Goal: Task Accomplishment & Management: Complete application form

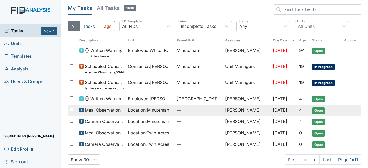
click at [150, 110] on span "Location : Minuteman" at bounding box center [148, 110] width 41 height 7
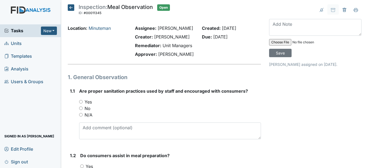
click at [81, 105] on div "Yes" at bounding box center [170, 102] width 182 height 7
click at [81, 104] on input "Yes" at bounding box center [81, 102] width 4 height 4
radio input "true"
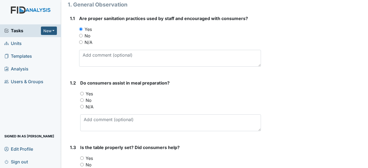
scroll to position [81, 0]
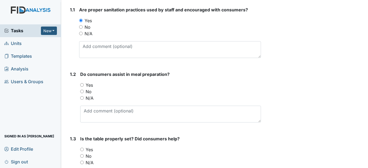
click at [84, 93] on input "No" at bounding box center [82, 92] width 4 height 4
radio input "true"
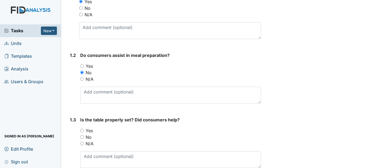
scroll to position [163, 0]
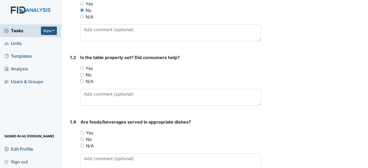
click at [84, 70] on input "Yes" at bounding box center [82, 68] width 4 height 4
radio input "true"
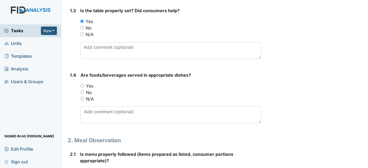
scroll to position [217, 0]
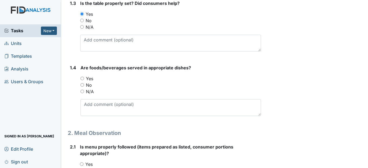
click at [82, 80] on input "Yes" at bounding box center [83, 79] width 4 height 4
radio input "true"
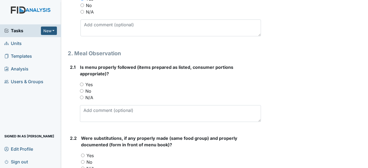
scroll to position [298, 0]
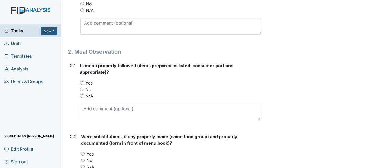
click at [82, 85] on input "Yes" at bounding box center [82, 83] width 4 height 4
radio input "true"
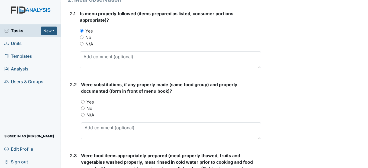
scroll to position [352, 0]
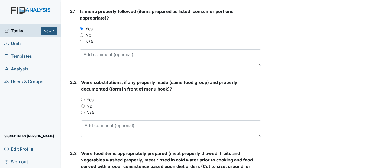
click at [84, 101] on input "Yes" at bounding box center [83, 100] width 4 height 4
radio input "true"
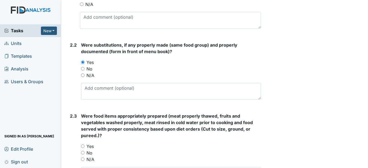
scroll to position [434, 0]
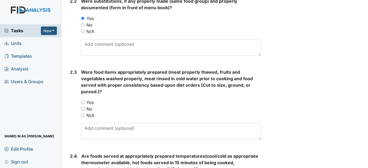
click at [83, 104] on input "Yes" at bounding box center [83, 103] width 4 height 4
radio input "true"
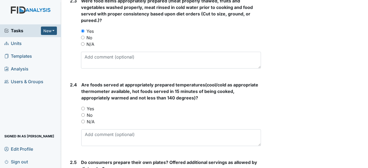
scroll to position [515, 0]
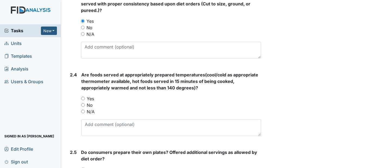
click at [84, 100] on input "Yes" at bounding box center [83, 99] width 4 height 4
radio input "true"
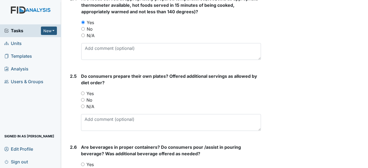
scroll to position [596, 0]
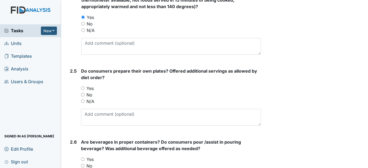
click at [84, 90] on input "Yes" at bounding box center [83, 88] width 4 height 4
radio input "true"
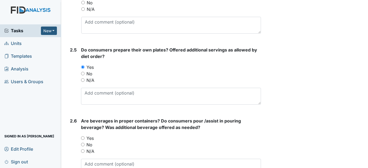
scroll to position [678, 0]
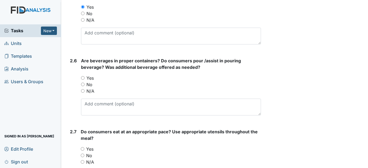
click at [84, 81] on div "Yes" at bounding box center [171, 78] width 180 height 7
click at [84, 80] on input "Yes" at bounding box center [83, 78] width 4 height 4
radio input "true"
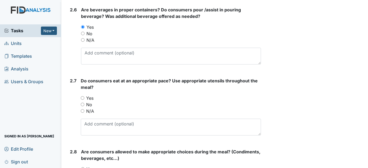
scroll to position [732, 0]
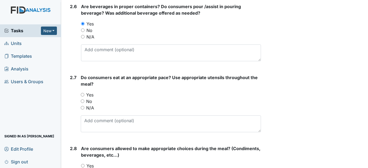
click at [81, 97] on input "Yes" at bounding box center [83, 95] width 4 height 4
radio input "true"
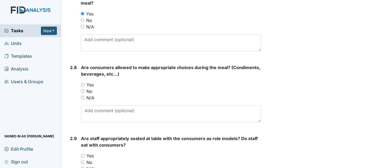
scroll to position [813, 0]
click at [83, 86] on input "Yes" at bounding box center [83, 85] width 4 height 4
radio input "true"
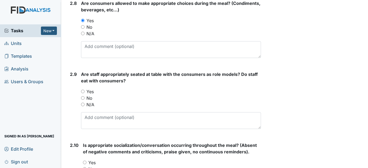
scroll to position [895, 0]
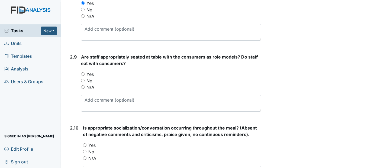
click at [82, 76] on input "Yes" at bounding box center [83, 74] width 4 height 4
radio input "true"
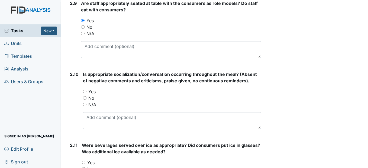
scroll to position [949, 0]
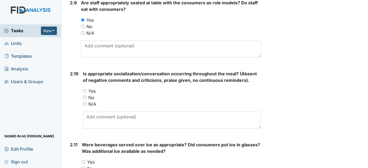
click at [83, 93] on input "Yes" at bounding box center [85, 91] width 4 height 4
radio input "true"
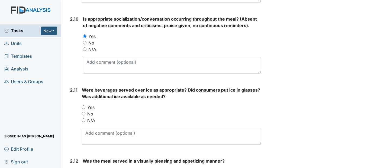
scroll to position [1030, 0]
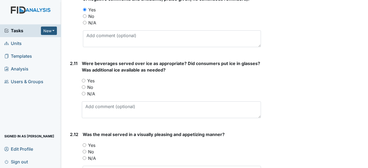
click at [84, 82] on input "Yes" at bounding box center [84, 81] width 4 height 4
radio input "true"
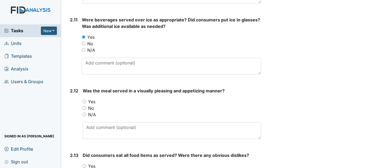
scroll to position [1112, 0]
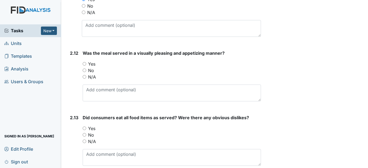
click at [86, 66] on input "Yes" at bounding box center [85, 64] width 4 height 4
radio input "true"
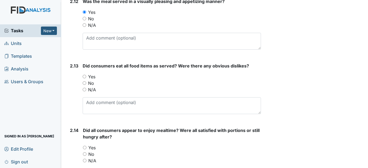
scroll to position [1166, 0]
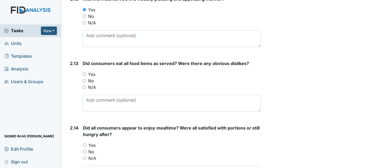
click at [85, 76] on input "Yes" at bounding box center [85, 74] width 4 height 4
radio input "true"
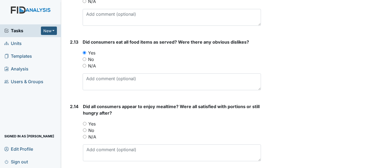
scroll to position [1247, 0]
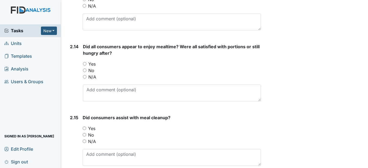
click at [86, 66] on input "Yes" at bounding box center [85, 64] width 4 height 4
radio input "true"
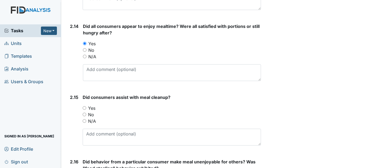
scroll to position [1329, 0]
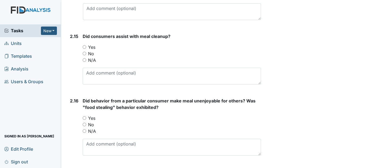
click at [85, 49] on input "Yes" at bounding box center [85, 47] width 4 height 4
radio input "true"
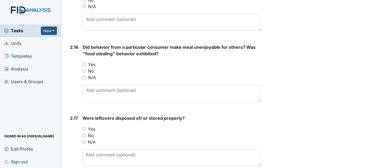
scroll to position [1383, 0]
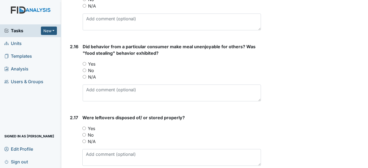
click at [84, 72] on input "No" at bounding box center [85, 71] width 4 height 4
radio input "true"
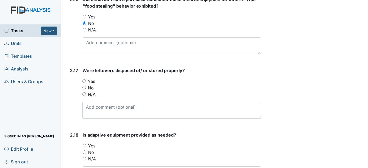
scroll to position [1437, 0]
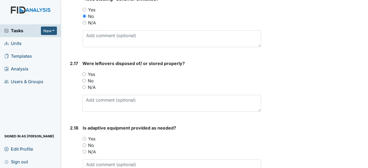
click at [86, 78] on div "Yes" at bounding box center [171, 74] width 178 height 7
click at [84, 76] on input "Yes" at bounding box center [84, 74] width 4 height 4
radio input "true"
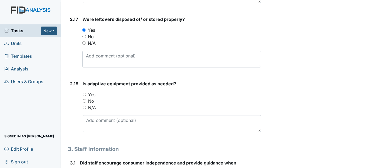
scroll to position [1491, 0]
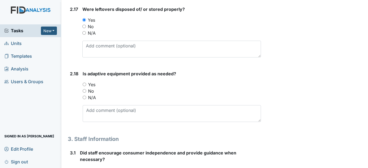
click at [85, 86] on input "Yes" at bounding box center [85, 85] width 4 height 4
radio input "true"
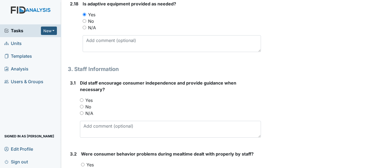
scroll to position [1573, 0]
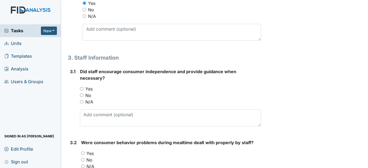
click at [83, 91] on input "Yes" at bounding box center [82, 89] width 4 height 4
radio input "true"
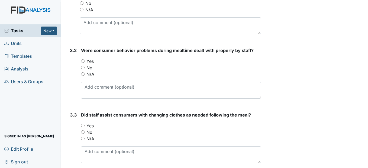
scroll to position [1681, 0]
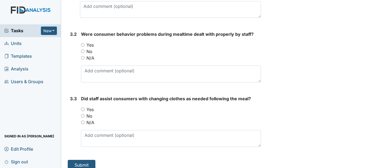
click at [84, 60] on input "N/A" at bounding box center [83, 58] width 4 height 4
radio input "true"
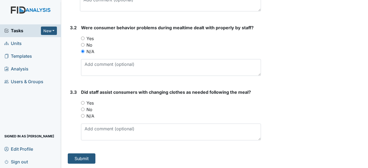
click at [83, 104] on input "Yes" at bounding box center [83, 103] width 4 height 4
radio input "true"
click at [78, 154] on button "Submit" at bounding box center [82, 158] width 28 height 10
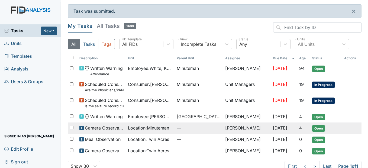
click at [154, 128] on span "Location : Minuteman" at bounding box center [148, 128] width 41 height 7
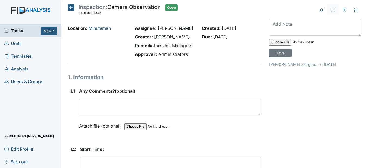
click at [122, 129] on label "Attach file (optional)" at bounding box center [101, 124] width 44 height 9
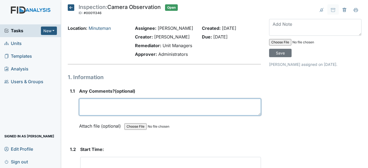
click at [115, 116] on textarea at bounding box center [170, 107] width 182 height 17
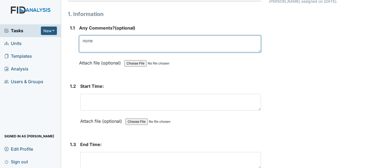
scroll to position [81, 0]
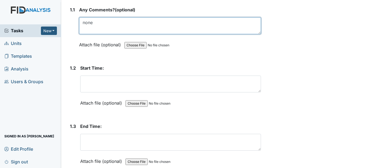
type textarea "none"
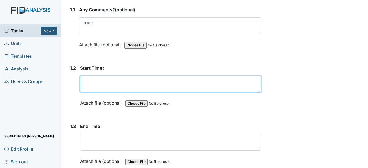
click at [96, 92] on textarea at bounding box center [170, 84] width 181 height 17
type textarea "9"
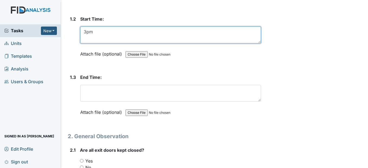
scroll to position [136, 0]
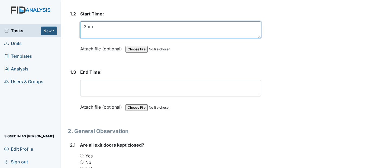
type textarea "3pm"
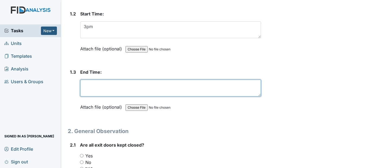
click at [93, 97] on textarea at bounding box center [170, 88] width 181 height 17
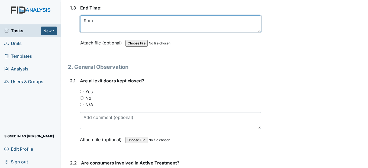
scroll to position [217, 0]
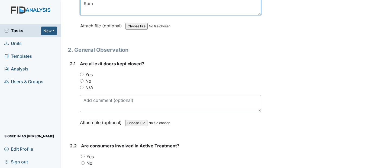
type textarea "9pm"
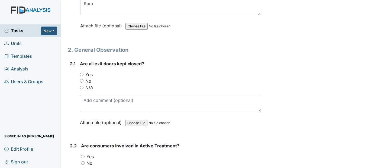
click at [81, 76] on input "Yes" at bounding box center [82, 75] width 4 height 4
radio input "true"
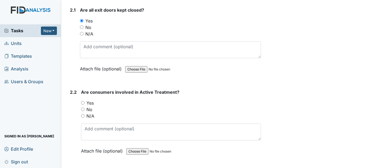
scroll to position [271, 0]
click at [81, 111] on input "No" at bounding box center [83, 109] width 4 height 4
radio input "true"
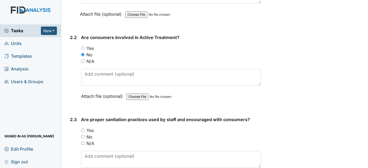
scroll to position [352, 0]
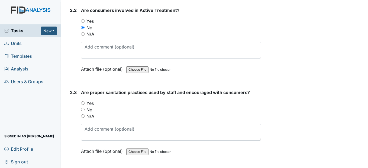
click at [82, 105] on input "Yes" at bounding box center [83, 103] width 4 height 4
radio input "true"
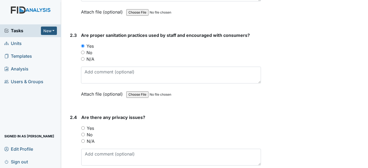
scroll to position [434, 0]
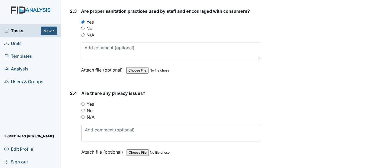
click at [83, 112] on input "No" at bounding box center [83, 111] width 4 height 4
radio input "true"
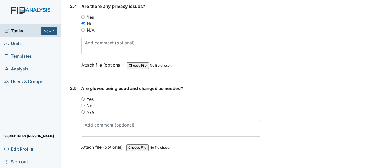
scroll to position [542, 0]
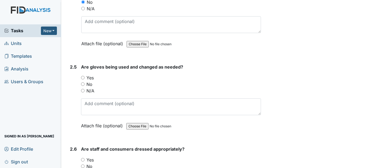
click at [83, 79] on input "Yes" at bounding box center [83, 78] width 4 height 4
radio input "true"
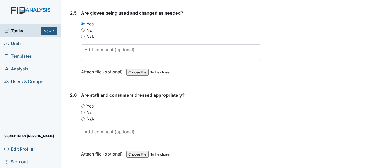
scroll to position [596, 0]
click at [82, 107] on input "Yes" at bounding box center [83, 106] width 4 height 4
radio input "true"
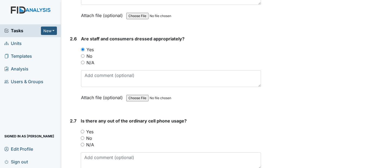
scroll to position [678, 0]
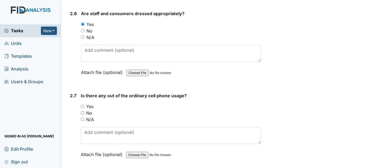
click at [85, 116] on div "No" at bounding box center [171, 113] width 180 height 7
click at [84, 116] on div "No" at bounding box center [171, 113] width 180 height 7
click at [82, 115] on input "No" at bounding box center [83, 113] width 4 height 4
radio input "true"
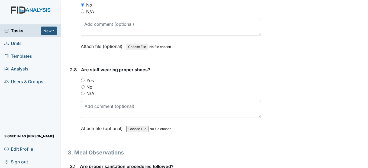
scroll to position [786, 0]
drag, startPoint x: 83, startPoint y: 99, endPoint x: 84, endPoint y: 103, distance: 4.5
click at [83, 88] on input "No" at bounding box center [83, 87] width 4 height 4
radio input "true"
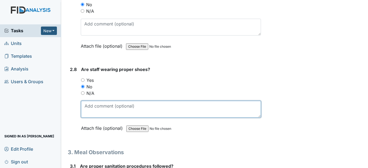
click at [92, 117] on textarea at bounding box center [171, 109] width 180 height 17
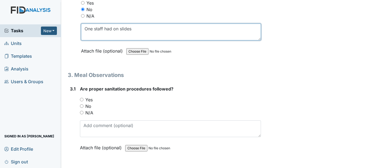
scroll to position [868, 0]
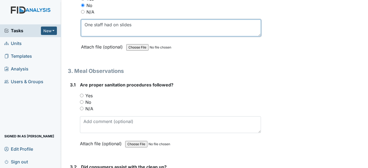
type textarea "One staff had on slides"
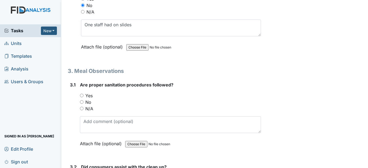
click at [82, 97] on input "Yes" at bounding box center [82, 96] width 4 height 4
radio input "true"
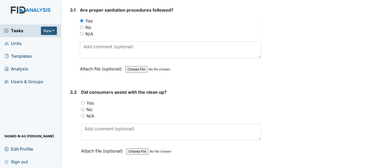
scroll to position [949, 0]
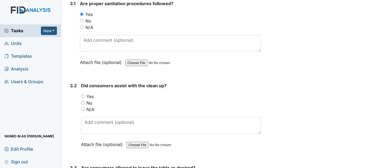
click at [84, 98] on input "Yes" at bounding box center [83, 97] width 4 height 4
radio input "true"
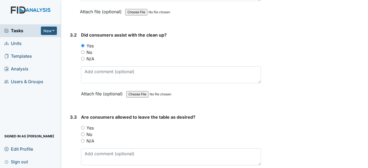
scroll to position [1030, 0]
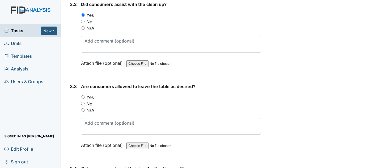
click at [85, 101] on div "Yes" at bounding box center [171, 97] width 180 height 7
click at [84, 99] on input "Yes" at bounding box center [83, 97] width 4 height 4
radio input "true"
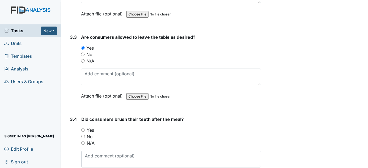
scroll to position [1112, 0]
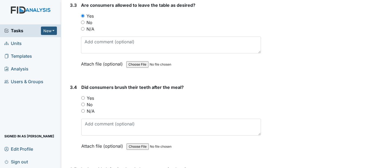
click at [84, 100] on input "Yes" at bounding box center [83, 98] width 4 height 4
radio input "true"
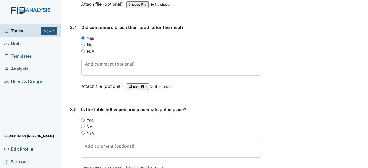
scroll to position [1193, 0]
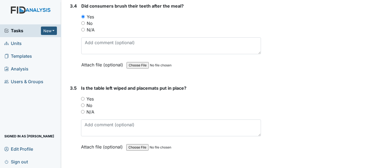
click at [84, 101] on input "Yes" at bounding box center [83, 99] width 4 height 4
radio input "true"
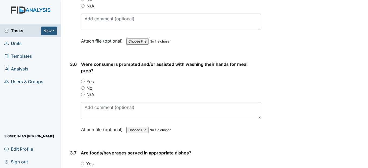
scroll to position [1301, 0]
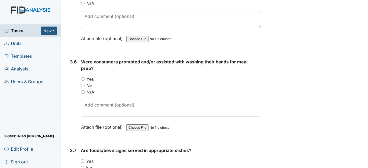
click at [83, 81] on input "Yes" at bounding box center [83, 79] width 4 height 4
radio input "true"
click at [83, 87] on input "No" at bounding box center [83, 86] width 4 height 4
radio input "true"
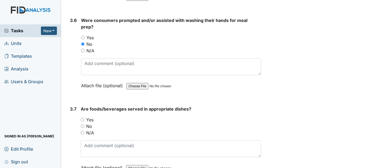
scroll to position [1356, 0]
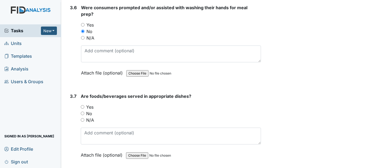
click at [81, 109] on input "Yes" at bounding box center [83, 107] width 4 height 4
radio input "true"
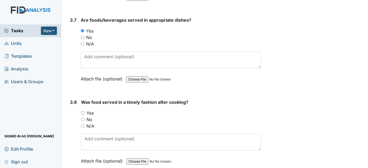
scroll to position [1437, 0]
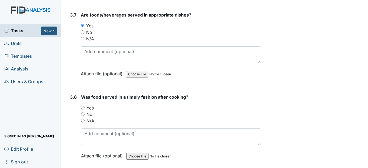
click at [82, 110] on input "Yes" at bounding box center [83, 108] width 4 height 4
radio input "true"
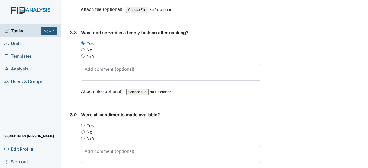
scroll to position [1518, 0]
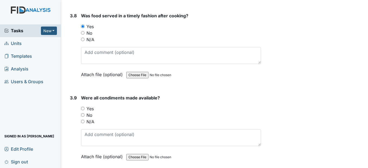
click at [84, 110] on input "Yes" at bounding box center [83, 109] width 4 height 4
radio input "true"
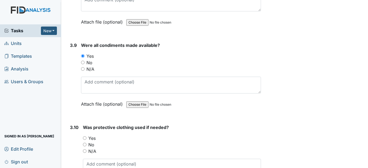
scroll to position [1600, 0]
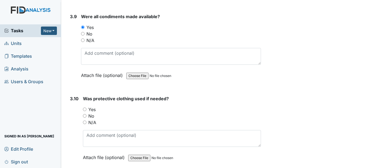
click at [84, 113] on div "Yes" at bounding box center [172, 109] width 178 height 7
click at [84, 111] on input "Yes" at bounding box center [85, 110] width 4 height 4
radio input "true"
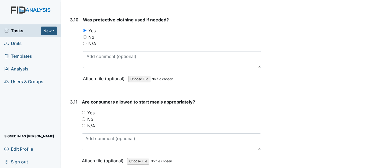
scroll to position [1681, 0]
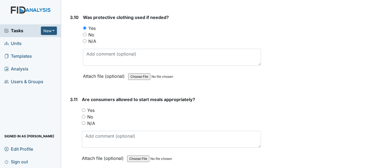
click at [82, 112] on input "Yes" at bounding box center [84, 110] width 4 height 4
radio input "true"
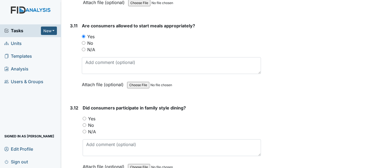
scroll to position [1762, 0]
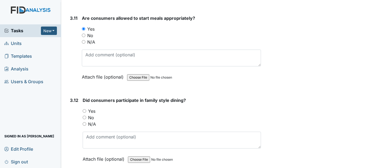
click at [84, 113] on input "Yes" at bounding box center [85, 111] width 4 height 4
radio input "true"
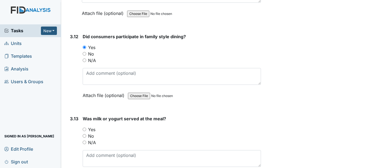
scroll to position [1844, 0]
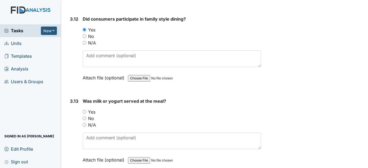
click at [85, 114] on input "Yes" at bounding box center [85, 112] width 4 height 4
radio input "true"
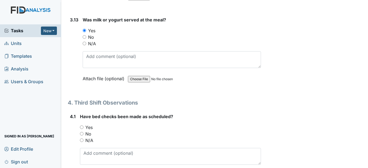
scroll to position [1952, 0]
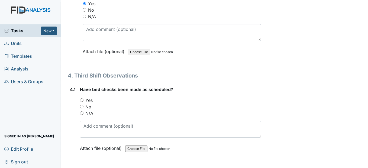
click at [83, 102] on input "Yes" at bounding box center [82, 100] width 4 height 4
radio input "true"
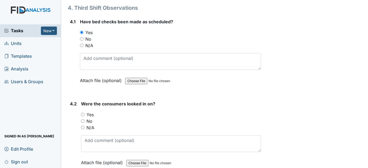
scroll to position [2034, 0]
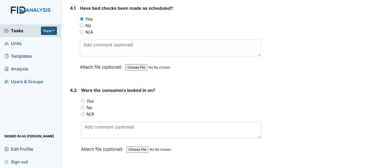
click at [83, 103] on input "Yes" at bounding box center [83, 101] width 4 height 4
radio input "true"
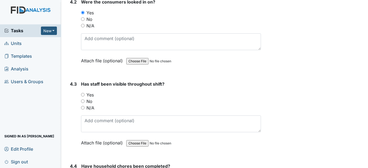
scroll to position [2142, 0]
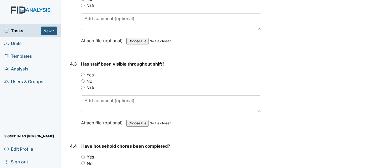
click at [84, 76] on input "Yes" at bounding box center [83, 75] width 4 height 4
radio input "true"
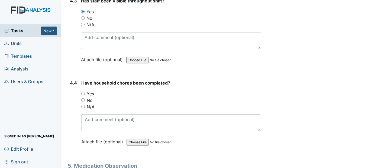
scroll to position [2223, 0]
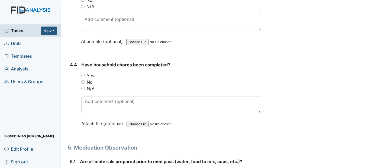
click at [84, 77] on input "Yes" at bounding box center [83, 76] width 4 height 4
radio input "true"
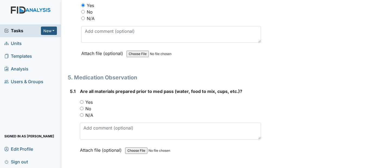
scroll to position [2305, 0]
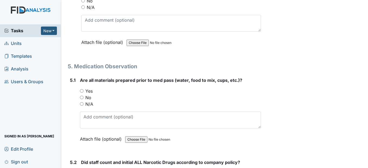
click at [81, 93] on input "Yes" at bounding box center [82, 91] width 4 height 4
radio input "true"
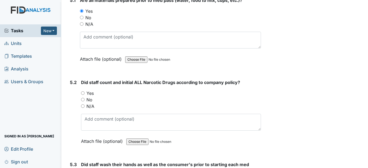
scroll to position [2386, 0]
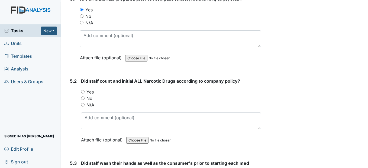
click at [82, 95] on div "Yes" at bounding box center [171, 92] width 180 height 7
click at [83, 94] on input "Yes" at bounding box center [83, 92] width 4 height 4
radio input "true"
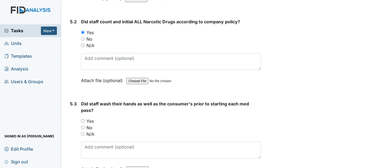
scroll to position [2467, 0]
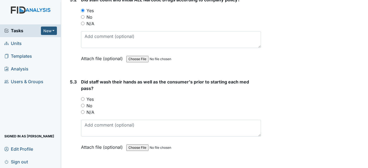
click at [84, 101] on input "Yes" at bounding box center [83, 99] width 4 height 4
radio input "true"
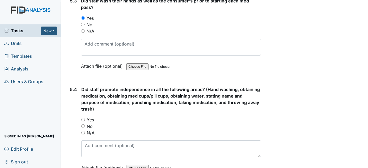
scroll to position [2549, 0]
click at [82, 121] on input "Yes" at bounding box center [83, 120] width 4 height 4
radio input "true"
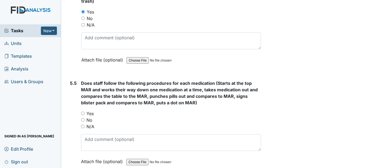
scroll to position [2657, 0]
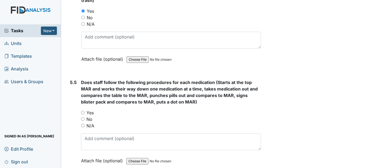
click at [84, 114] on input "Yes" at bounding box center [83, 113] width 4 height 4
radio input "true"
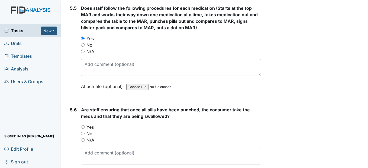
scroll to position [2738, 0]
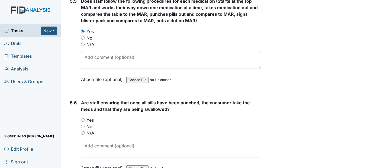
click at [82, 122] on input "Yes" at bounding box center [83, 120] width 4 height 4
radio input "true"
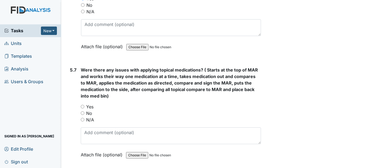
scroll to position [2874, 0]
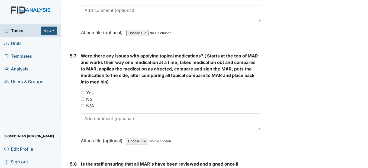
click at [81, 101] on input "No" at bounding box center [83, 99] width 4 height 4
radio input "true"
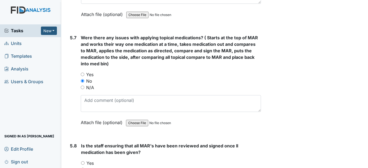
scroll to position [2955, 0]
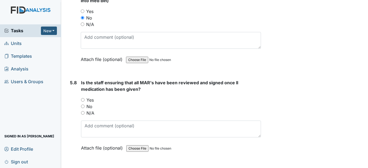
click at [82, 102] on input "Yes" at bounding box center [83, 100] width 4 height 4
radio input "true"
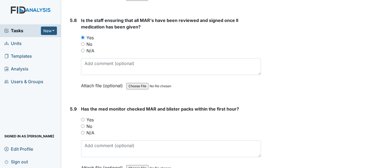
scroll to position [3037, 0]
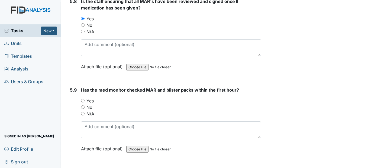
click at [82, 102] on input "Yes" at bounding box center [83, 101] width 4 height 4
radio input "true"
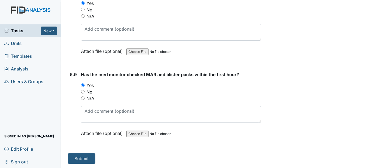
scroll to position [3065, 0]
click at [84, 157] on button "Submit" at bounding box center [82, 158] width 28 height 10
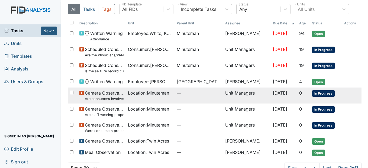
scroll to position [49, 0]
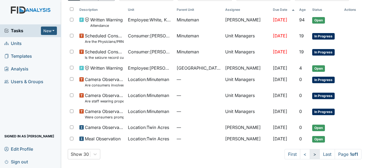
click at [310, 153] on link ">" at bounding box center [315, 154] width 10 height 10
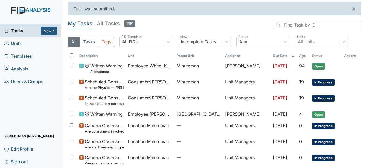
scroll to position [0, 0]
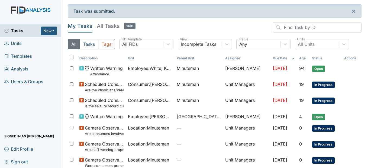
click at [22, 44] on link "Units" at bounding box center [30, 43] width 61 height 13
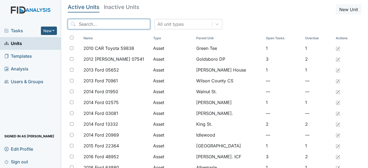
click at [102, 24] on input "search" at bounding box center [109, 24] width 82 height 10
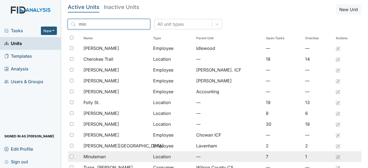
type input "min"
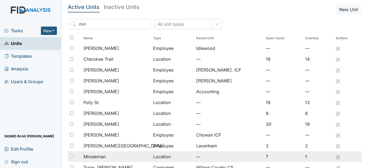
click at [103, 156] on span "Minuteman" at bounding box center [95, 156] width 22 height 7
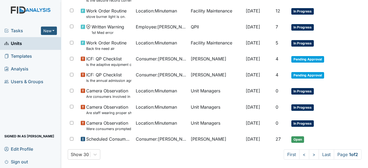
scroll to position [347, 0]
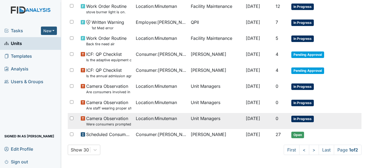
click at [147, 122] on td "Location : Minuteman" at bounding box center [161, 121] width 55 height 16
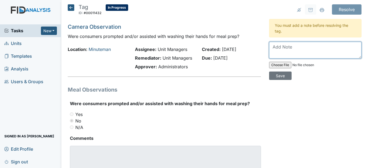
click at [283, 47] on textarea at bounding box center [315, 50] width 92 height 17
type textarea "Will make sure staff have consumer help with meal prep"
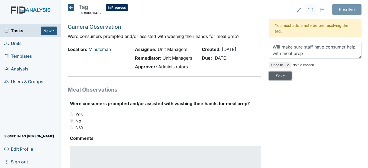
click at [281, 77] on input "Save" at bounding box center [280, 76] width 23 height 8
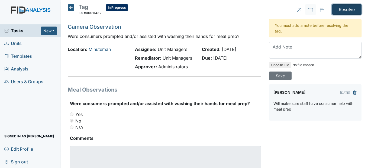
click at [339, 11] on input "Resolve" at bounding box center [347, 9] width 30 height 10
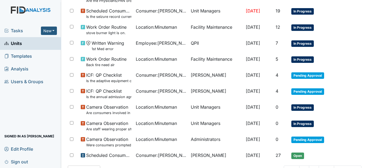
scroll to position [352, 0]
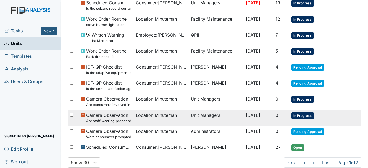
click at [178, 116] on div "Location : Minuteman" at bounding box center [161, 115] width 51 height 7
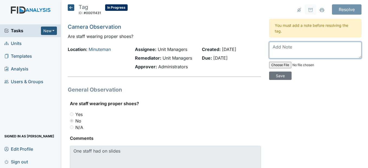
click at [275, 48] on textarea at bounding box center [315, 50] width 92 height 17
type textarea "S"
type textarea "Manager will speak with staff"
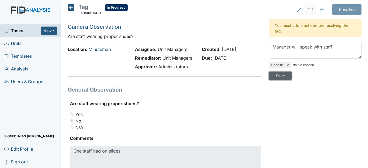
click at [276, 76] on input "Save" at bounding box center [280, 76] width 23 height 8
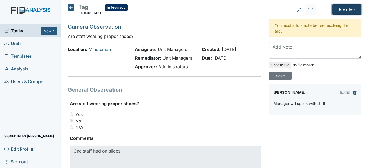
click at [344, 11] on input "Resolve" at bounding box center [347, 9] width 30 height 10
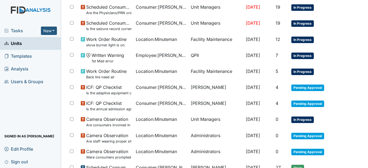
scroll to position [352, 0]
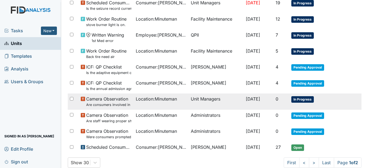
click at [197, 100] on td "Unit Managers" at bounding box center [216, 102] width 55 height 16
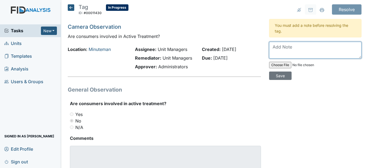
click at [274, 50] on textarea at bounding box center [315, 50] width 92 height 17
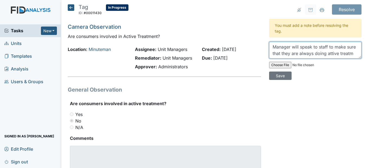
scroll to position [4, 0]
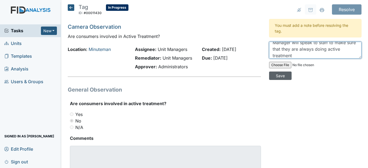
type textarea "Manager will speak to staff to make sure that they are always doing active trea…"
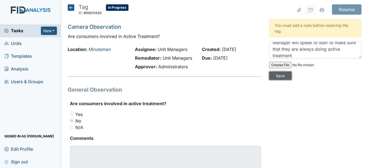
click at [279, 76] on input "Save" at bounding box center [280, 76] width 23 height 8
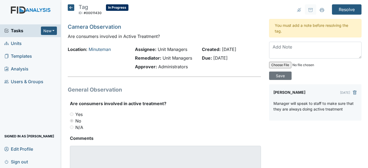
scroll to position [0, 0]
click at [339, 9] on input "Resolve" at bounding box center [347, 9] width 30 height 10
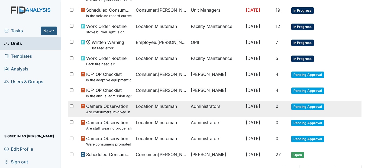
scroll to position [365, 0]
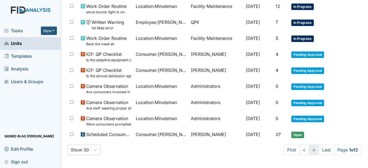
click at [312, 149] on link ">" at bounding box center [314, 150] width 10 height 10
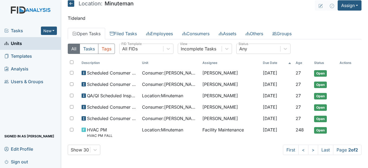
click at [16, 44] on span "Units" at bounding box center [13, 43] width 18 height 8
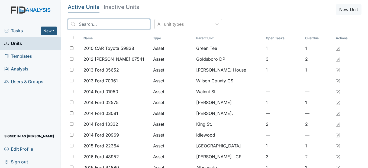
click at [91, 24] on input "search" at bounding box center [109, 24] width 82 height 10
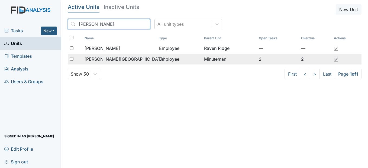
type input "tom"
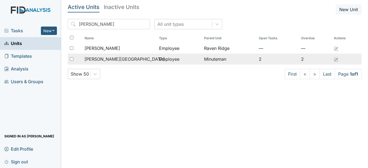
click at [110, 57] on span "[PERSON_NAME][GEOGRAPHIC_DATA]" at bounding box center [125, 59] width 80 height 7
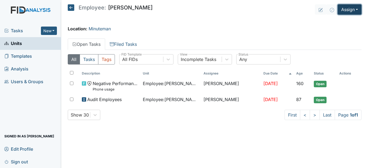
click at [357, 11] on button "Assign" at bounding box center [350, 9] width 24 height 10
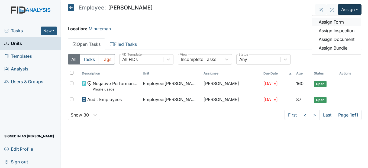
click at [342, 21] on link "Assign Form" at bounding box center [336, 22] width 49 height 9
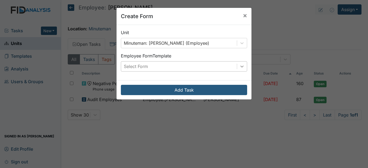
click at [238, 63] on div at bounding box center [242, 67] width 10 height 10
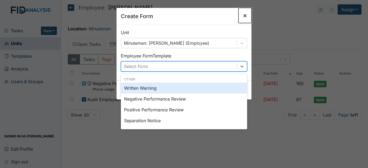
click at [243, 14] on span "×" at bounding box center [245, 15] width 4 height 8
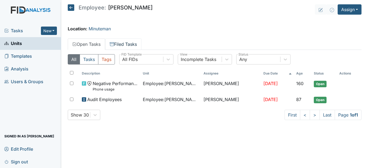
click at [117, 46] on link "Filed Tasks" at bounding box center [123, 44] width 36 height 11
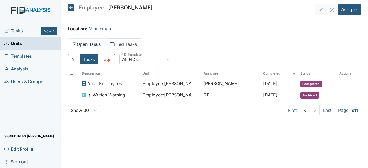
click at [101, 45] on link "Open Tasks" at bounding box center [86, 44] width 37 height 11
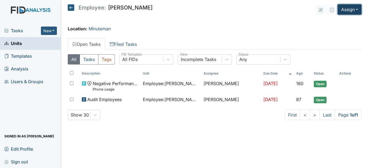
click at [351, 9] on button "Assign" at bounding box center [350, 9] width 24 height 10
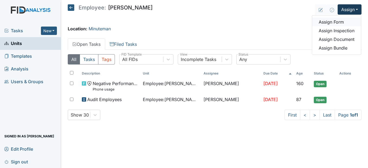
click at [339, 20] on link "Assign Form" at bounding box center [336, 22] width 49 height 9
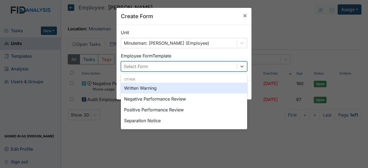
click at [190, 65] on div "Select Form" at bounding box center [179, 67] width 116 height 10
click at [172, 89] on div "Written Warning" at bounding box center [184, 88] width 126 height 11
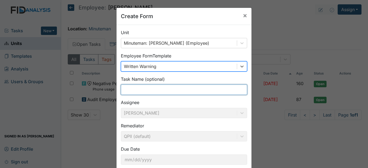
click at [172, 89] on input "text" at bounding box center [184, 90] width 126 height 10
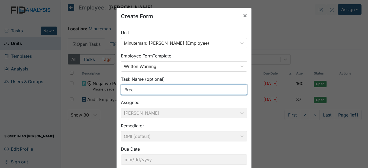
type input "Break"
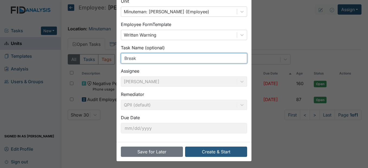
scroll to position [33, 0]
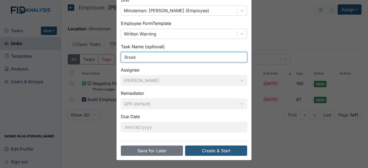
drag, startPoint x: 143, startPoint y: 57, endPoint x: 91, endPoint y: 60, distance: 52.4
click at [91, 60] on div "Create Form × Unit Minuteman: Evans, Tomekia (Employee) Employee Form Template …" at bounding box center [184, 84] width 368 height 168
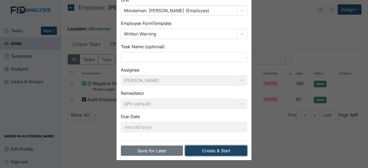
click at [214, 151] on button "Create & Start" at bounding box center [216, 151] width 62 height 10
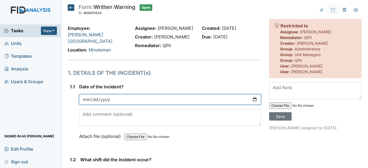
click at [88, 105] on input "date" at bounding box center [170, 99] width 182 height 10
type input "[DATE]"
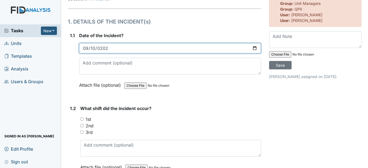
scroll to position [54, 0]
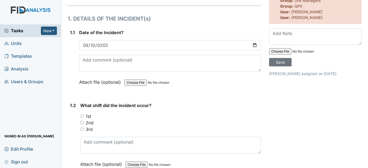
click at [82, 131] on input "3rd" at bounding box center [82, 129] width 4 height 4
radio input "true"
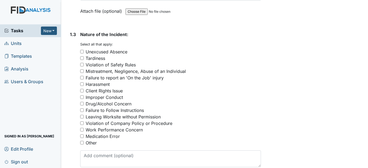
scroll to position [217, 0]
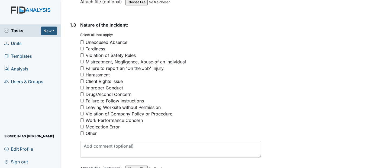
drag, startPoint x: 105, startPoint y: 95, endPoint x: 104, endPoint y: 100, distance: 5.5
drag, startPoint x: 104, startPoint y: 100, endPoint x: 208, endPoint y: 114, distance: 104.5
click at [208, 111] on div "Leaving Worksite without Permission" at bounding box center [170, 107] width 181 height 7
click at [99, 117] on div "Violation of Company Policy or Procedure" at bounding box center [129, 114] width 87 height 7
click at [84, 116] on input "Violation of Company Policy or Procedure" at bounding box center [82, 114] width 4 height 4
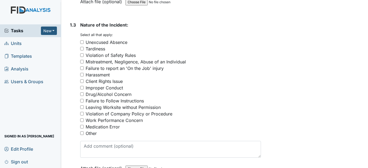
checkbox input "true"
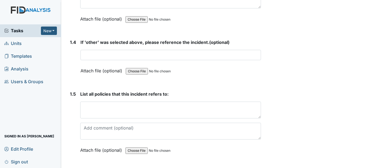
scroll to position [380, 0]
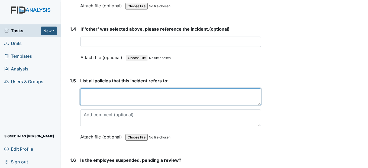
click at [118, 105] on textarea at bounding box center [170, 96] width 181 height 17
type textarea "B"
click at [180, 103] on textarea "You are allowed to take a 15 min. break" at bounding box center [170, 96] width 181 height 17
drag, startPoint x: 209, startPoint y: 103, endPoint x: 193, endPoint y: 104, distance: 16.5
click at [193, 104] on textarea "You are allowed to take a 15 min. break was for thirty minutes" at bounding box center [170, 96] width 181 height 17
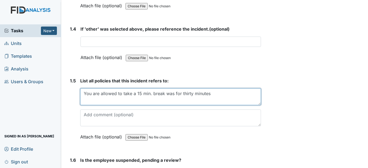
drag, startPoint x: 150, startPoint y: 103, endPoint x: 143, endPoint y: 103, distance: 7.0
click at [143, 103] on textarea "You are allowed to take a 15 min. break was for thirty minutes" at bounding box center [170, 96] width 181 height 17
paste textarea "utes"
click at [159, 104] on textarea "You are allowed to take a 15 minutes. break was for thirty minutes" at bounding box center [170, 96] width 181 height 17
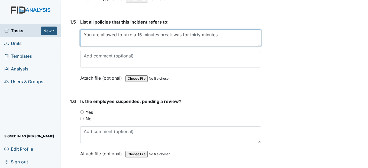
scroll to position [461, 0]
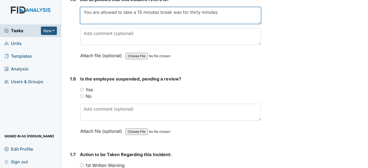
type textarea "You are allowed to take a 15 minutes break was for thirty minutes"
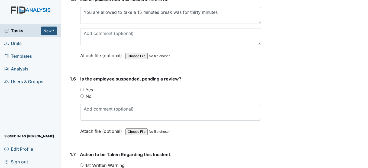
click at [83, 98] on input "No" at bounding box center [82, 96] width 4 height 4
radio input "true"
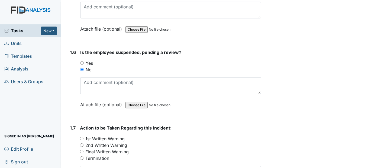
scroll to position [542, 0]
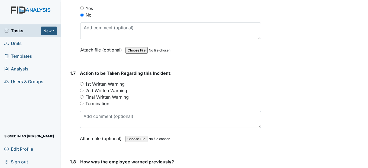
click at [83, 86] on input "1st Written Warning" at bounding box center [82, 84] width 4 height 4
radio input "true"
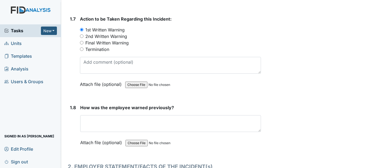
scroll to position [624, 0]
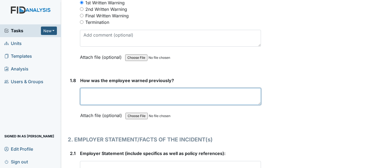
click at [88, 104] on textarea at bounding box center [170, 96] width 181 height 17
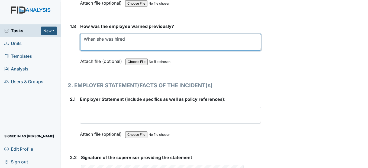
scroll to position [705, 0]
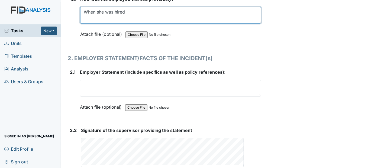
type textarea "When she was hired"
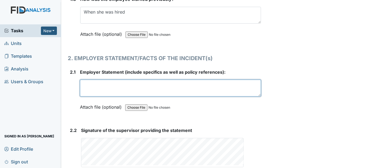
click at [89, 96] on textarea at bounding box center [170, 88] width 181 height 17
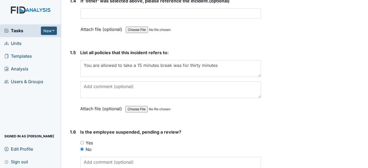
scroll to position [407, 0]
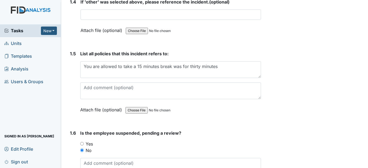
type textarea "Staff went outside to her car and was out there for thirty mint"
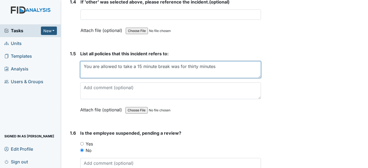
drag, startPoint x: 218, startPoint y: 76, endPoint x: 197, endPoint y: 76, distance: 20.3
click at [197, 76] on textarea "You are allowed to take a 15 minute break was for thirty minutes" at bounding box center [170, 69] width 181 height 17
click at [204, 77] on textarea "You are allowed to take a 15 minute break was for thirty minutes" at bounding box center [170, 69] width 181 height 17
drag, startPoint x: 217, startPoint y: 76, endPoint x: 200, endPoint y: 76, distance: 17.6
click at [200, 76] on textarea "You are allowed to take a 15 minute break was for thirty minutes" at bounding box center [170, 69] width 181 height 17
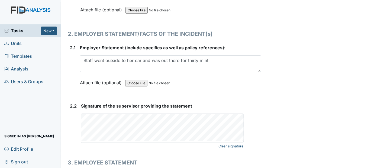
scroll to position [732, 0]
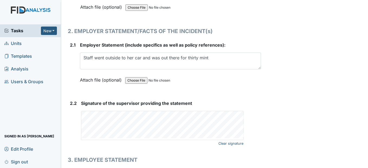
type textarea "You are allowed to take a 15-minute break was for thirty minutes"
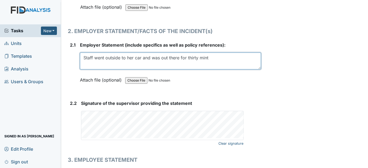
drag, startPoint x: 209, startPoint y: 67, endPoint x: 199, endPoint y: 68, distance: 9.6
click at [199, 68] on textarea "Staff went outside to her car and was out there for thirty mint" at bounding box center [170, 61] width 181 height 17
paste textarea "utes"
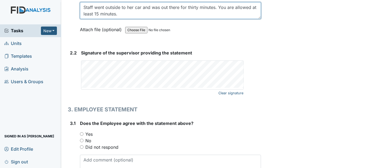
scroll to position [786, 0]
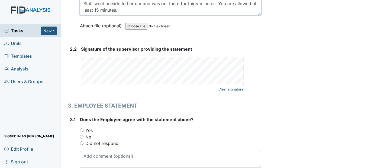
type textarea "Staff went outside to her car and was out there for thirty minutes. You are all…"
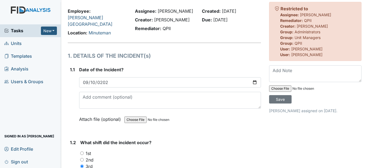
scroll to position [0, 0]
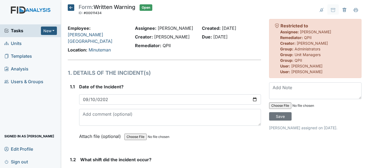
click at [69, 6] on icon at bounding box center [71, 7] width 7 height 7
